Goal: Navigation & Orientation: Find specific page/section

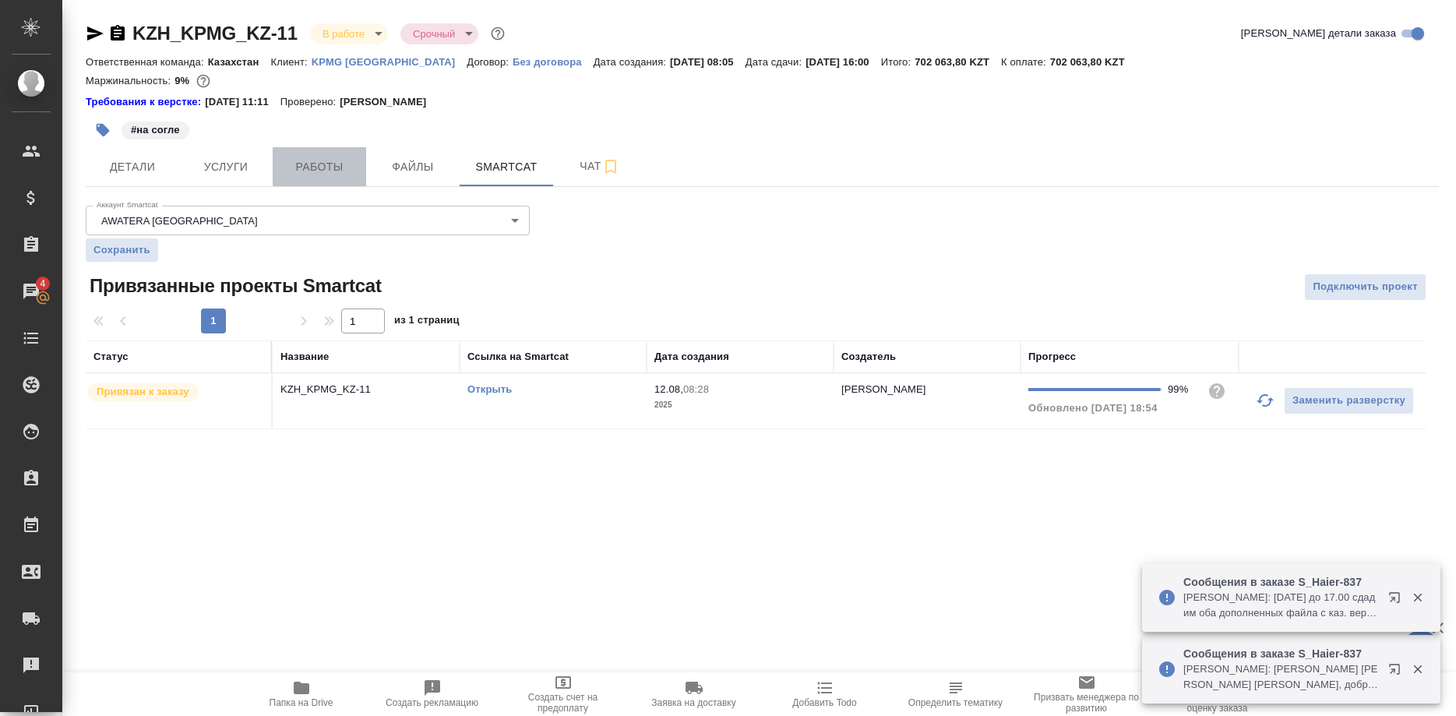
click at [306, 157] on button "Работы" at bounding box center [320, 166] width 94 height 39
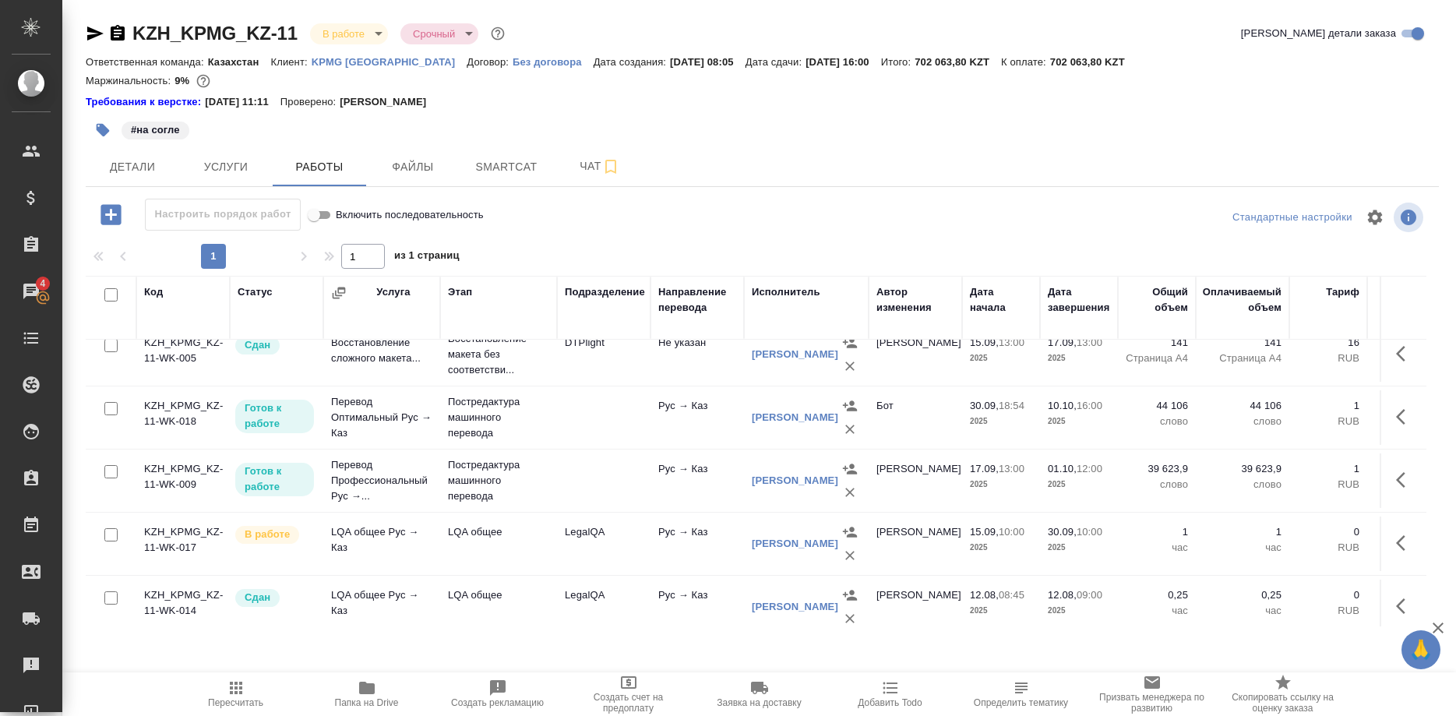
scroll to position [30, 0]
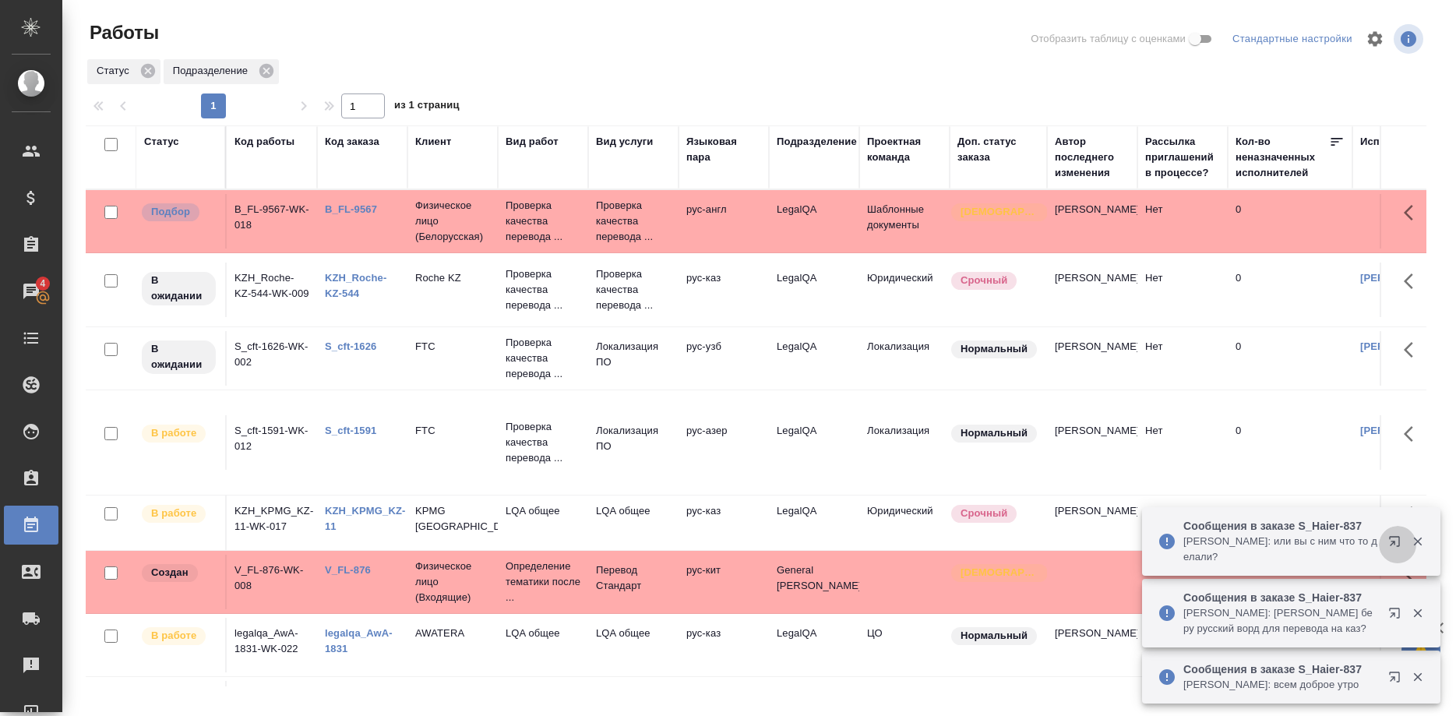
click at [1387, 539] on button "button" at bounding box center [1397, 544] width 37 height 37
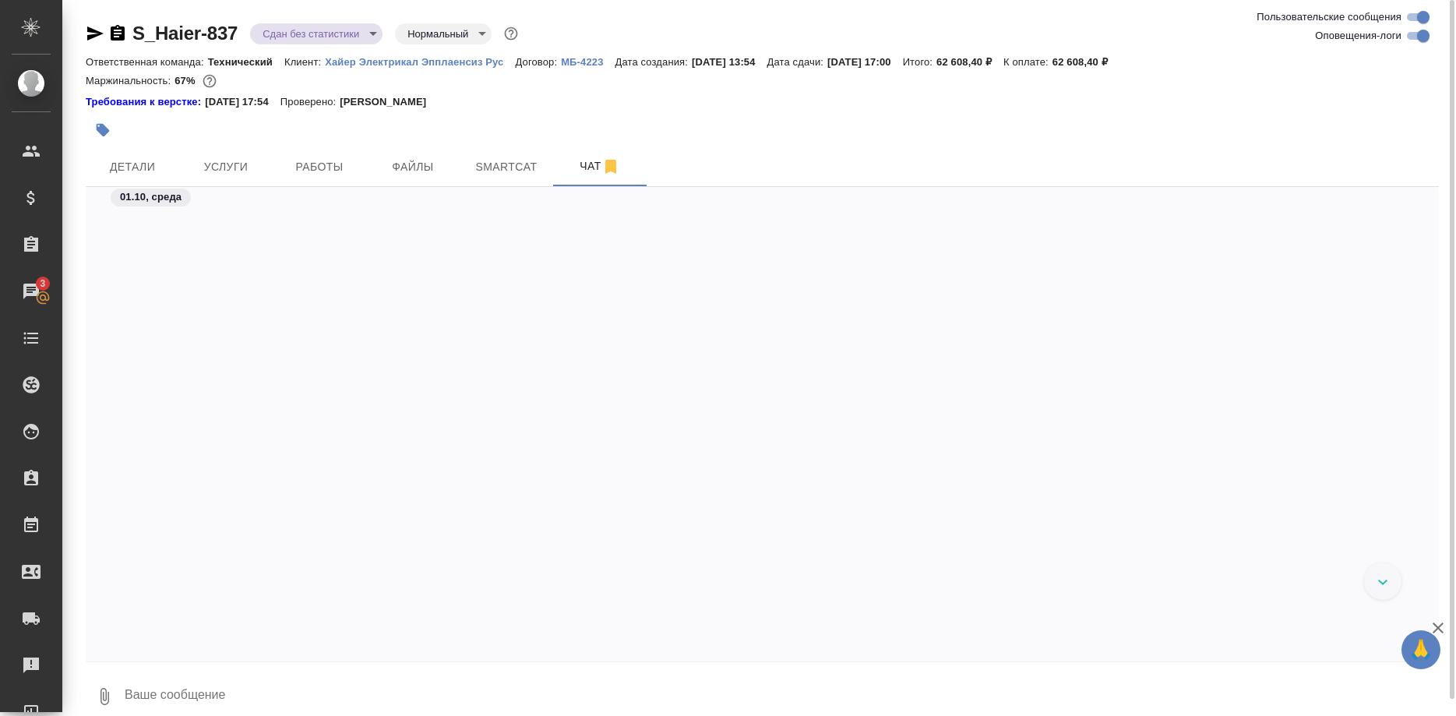
scroll to position [81851, 0]
